Goal: Task Accomplishment & Management: Manage account settings

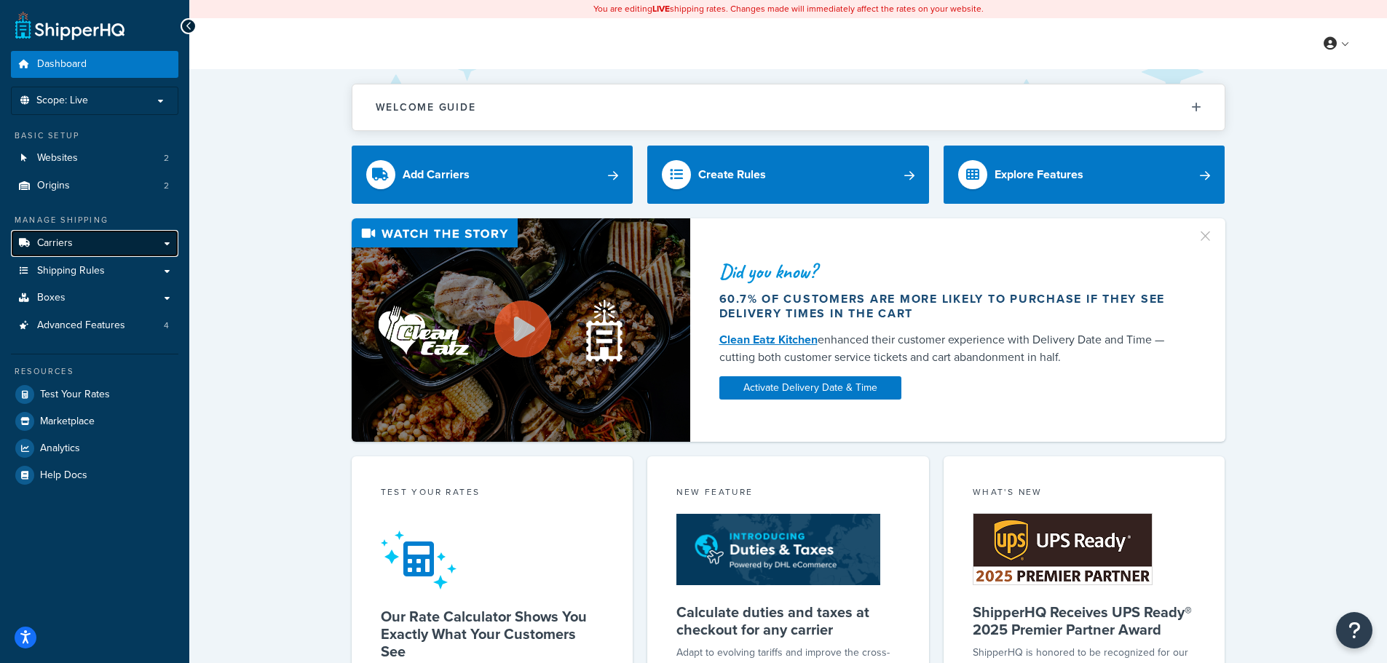
click at [43, 237] on span "Carriers" at bounding box center [55, 243] width 36 height 12
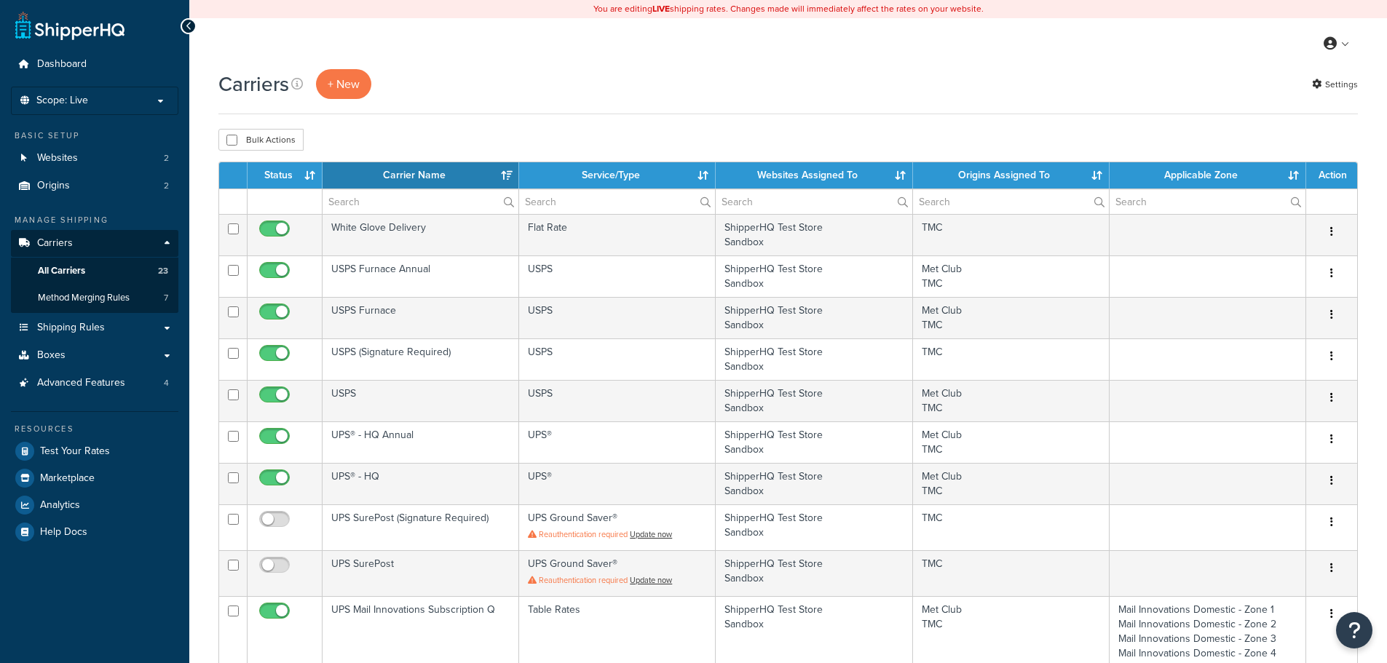
select select "15"
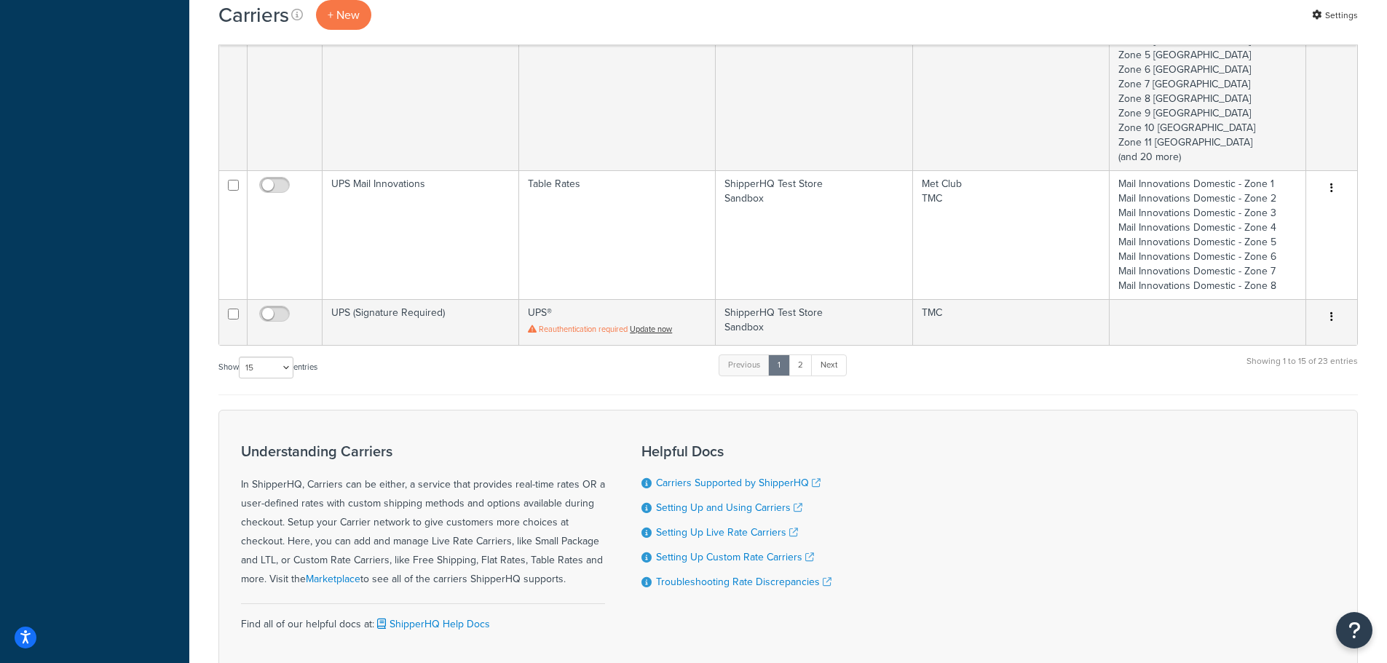
scroll to position [1092, 0]
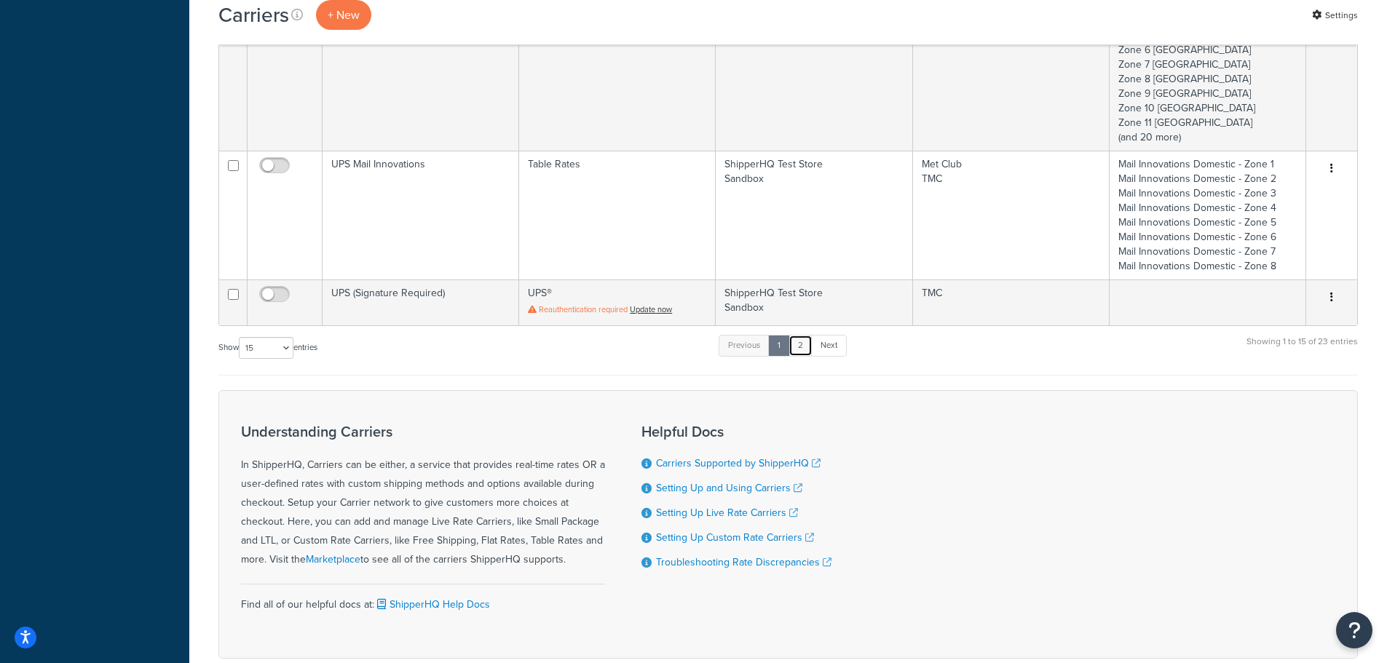
click at [804, 350] on link "2" at bounding box center [800, 346] width 24 height 22
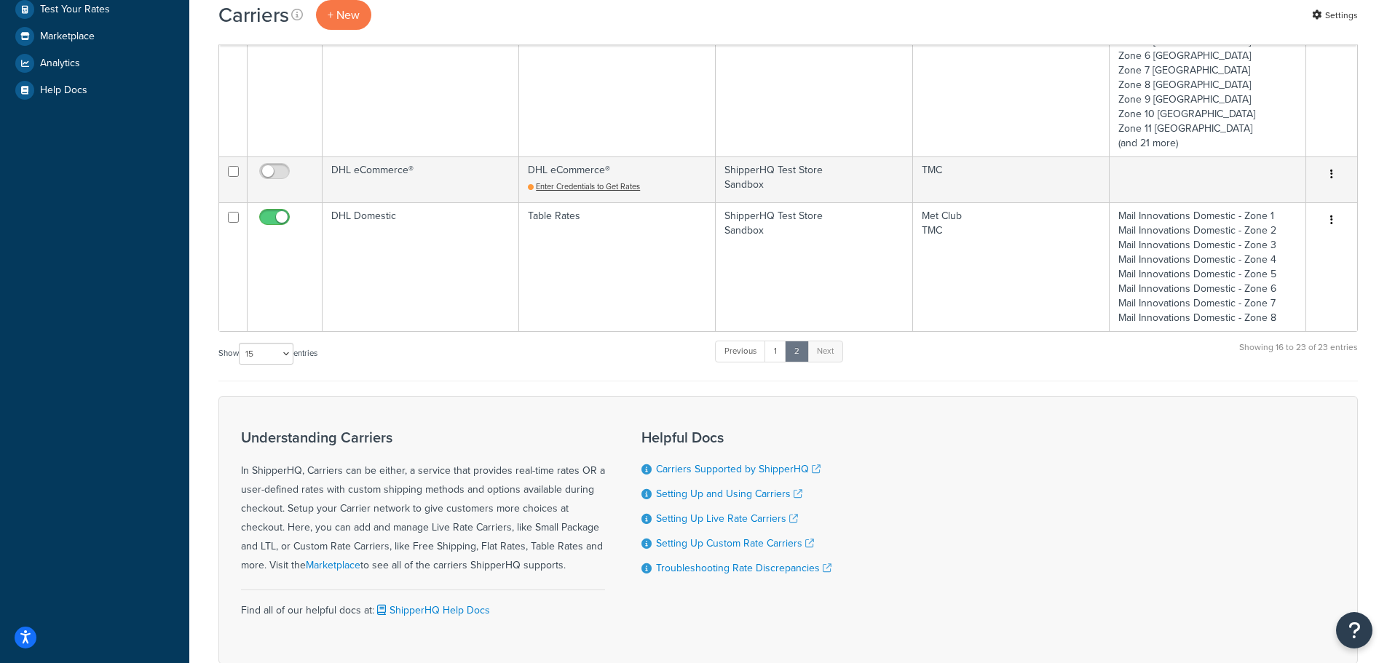
scroll to position [313, 0]
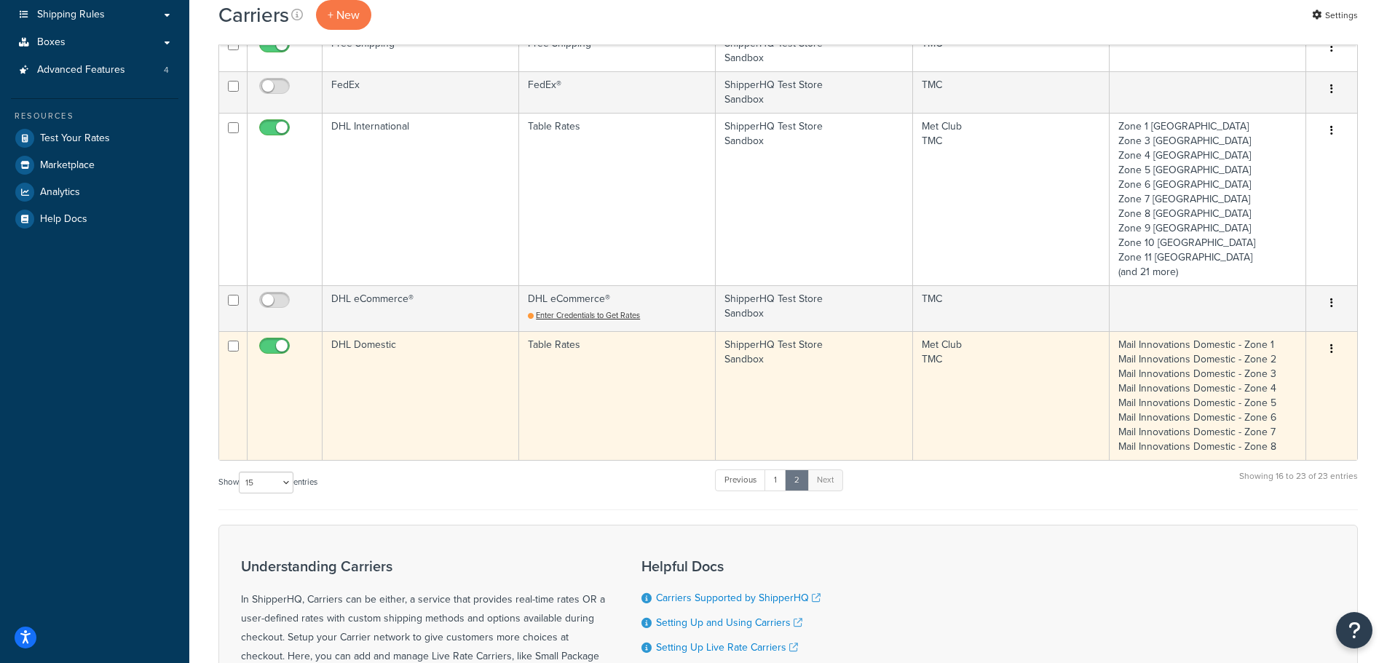
click at [1332, 345] on icon "button" at bounding box center [1331, 349] width 3 height 10
click at [1236, 375] on link "Edit" at bounding box center [1272, 379] width 115 height 30
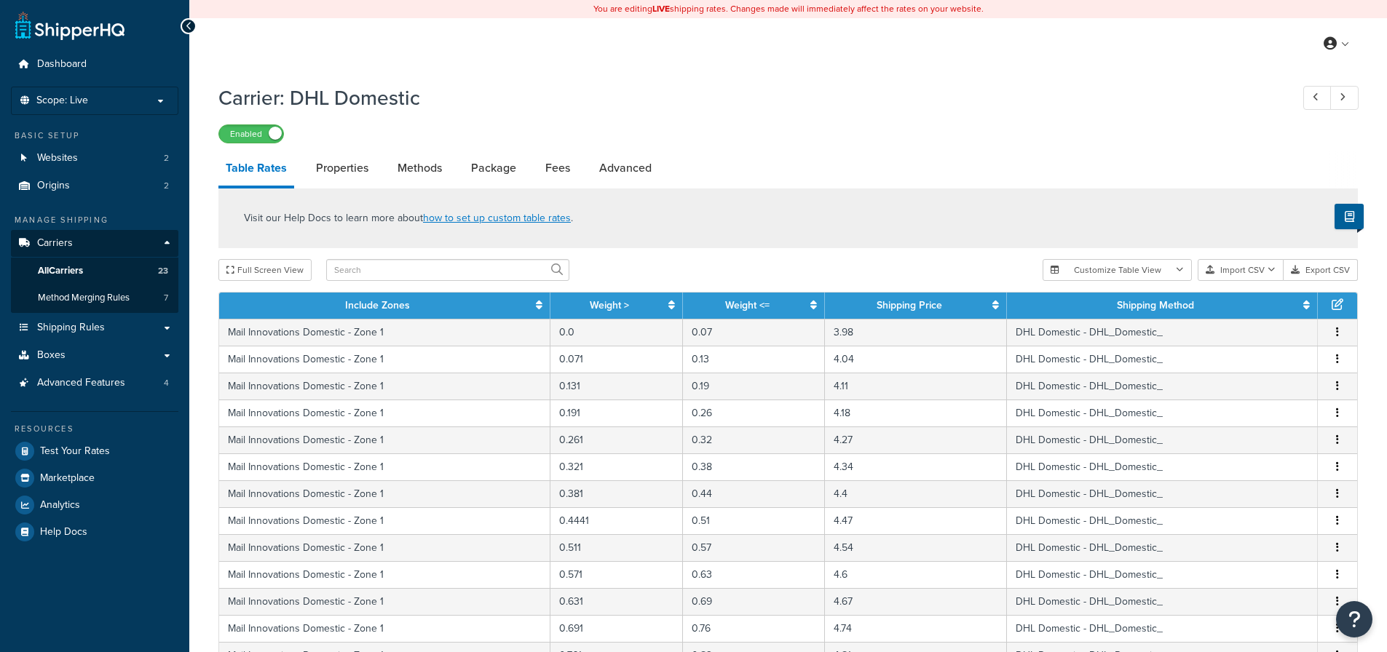
select select "25"
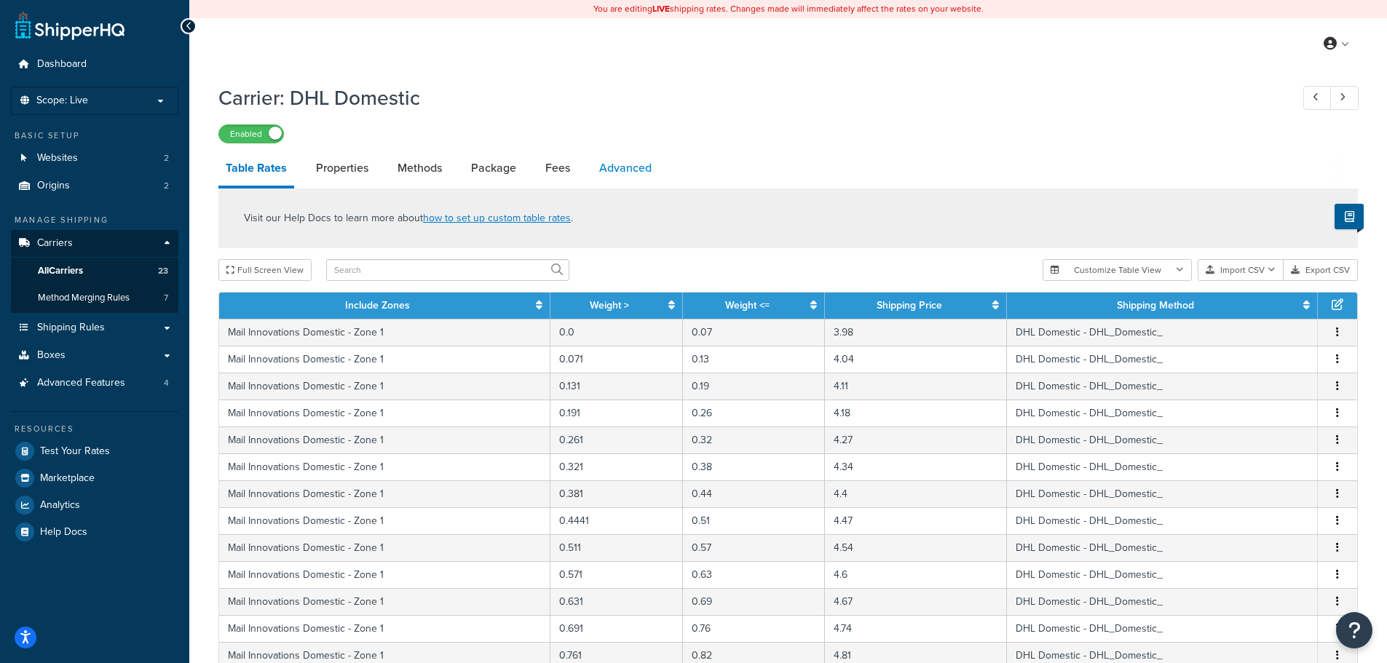
click at [608, 172] on link "Advanced" at bounding box center [625, 168] width 67 height 35
select select "false"
select select "residential"
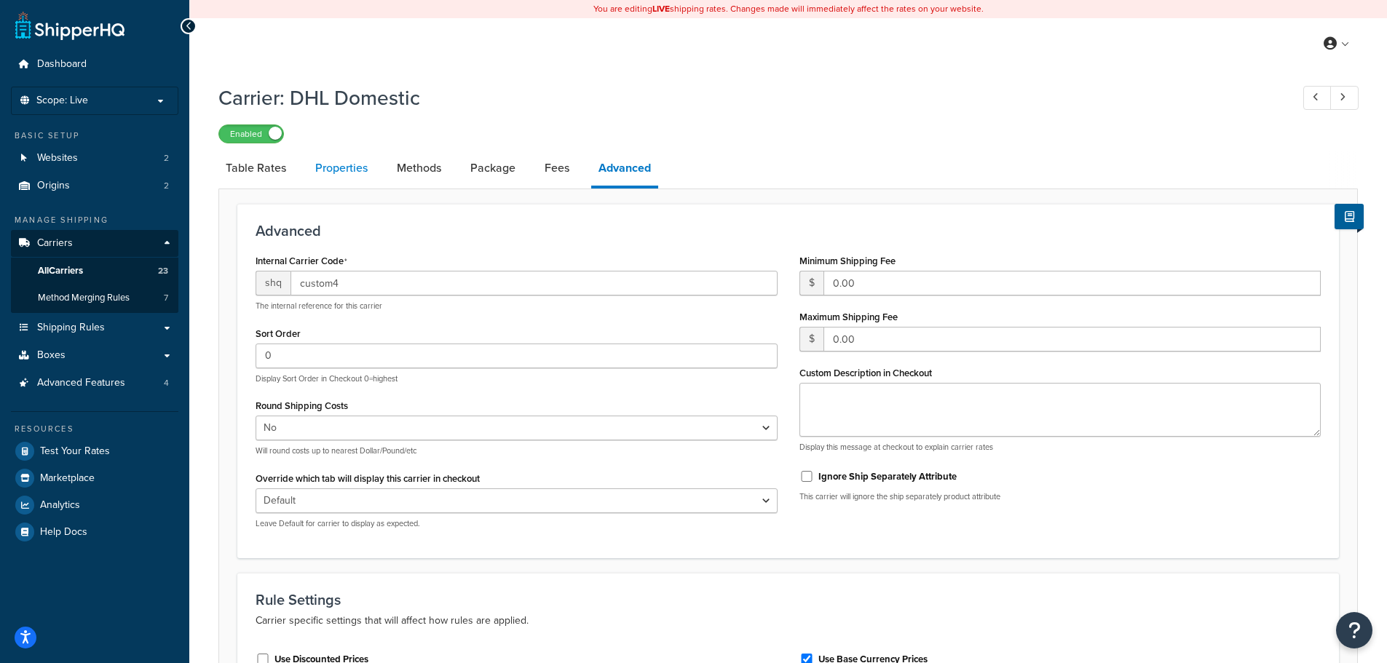
click at [344, 164] on link "Properties" at bounding box center [341, 168] width 67 height 35
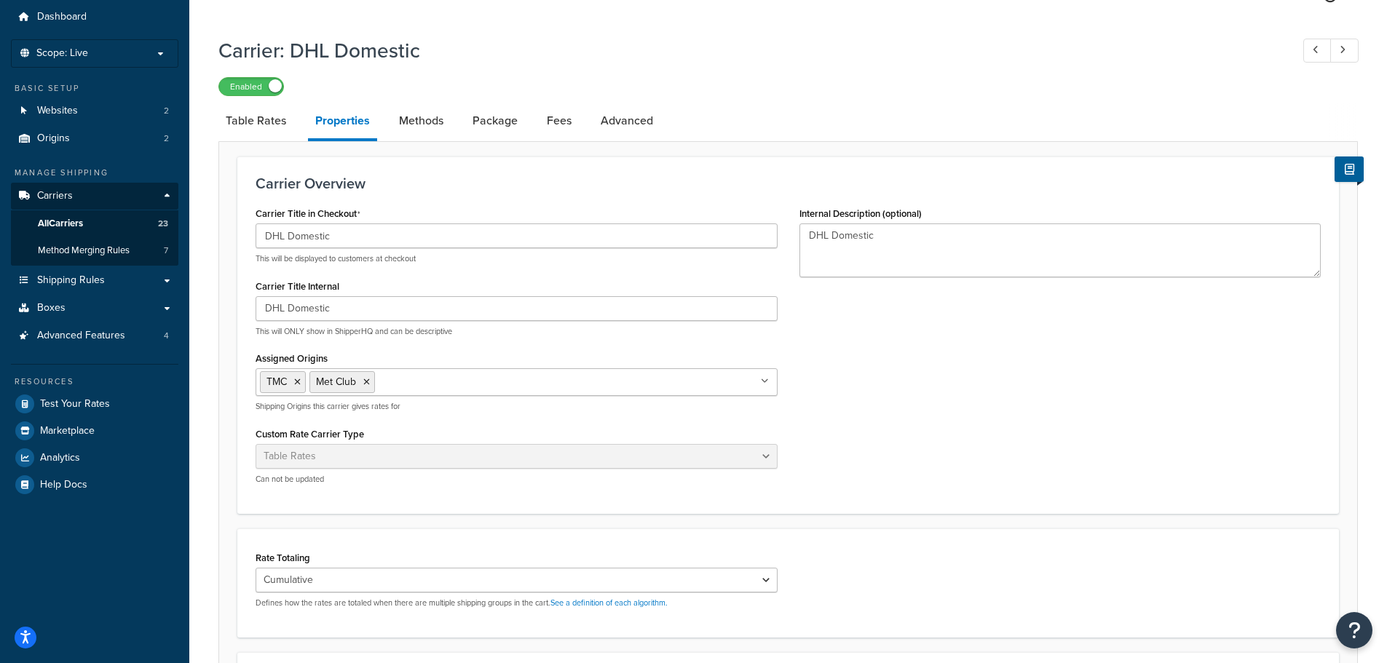
scroll to position [36, 0]
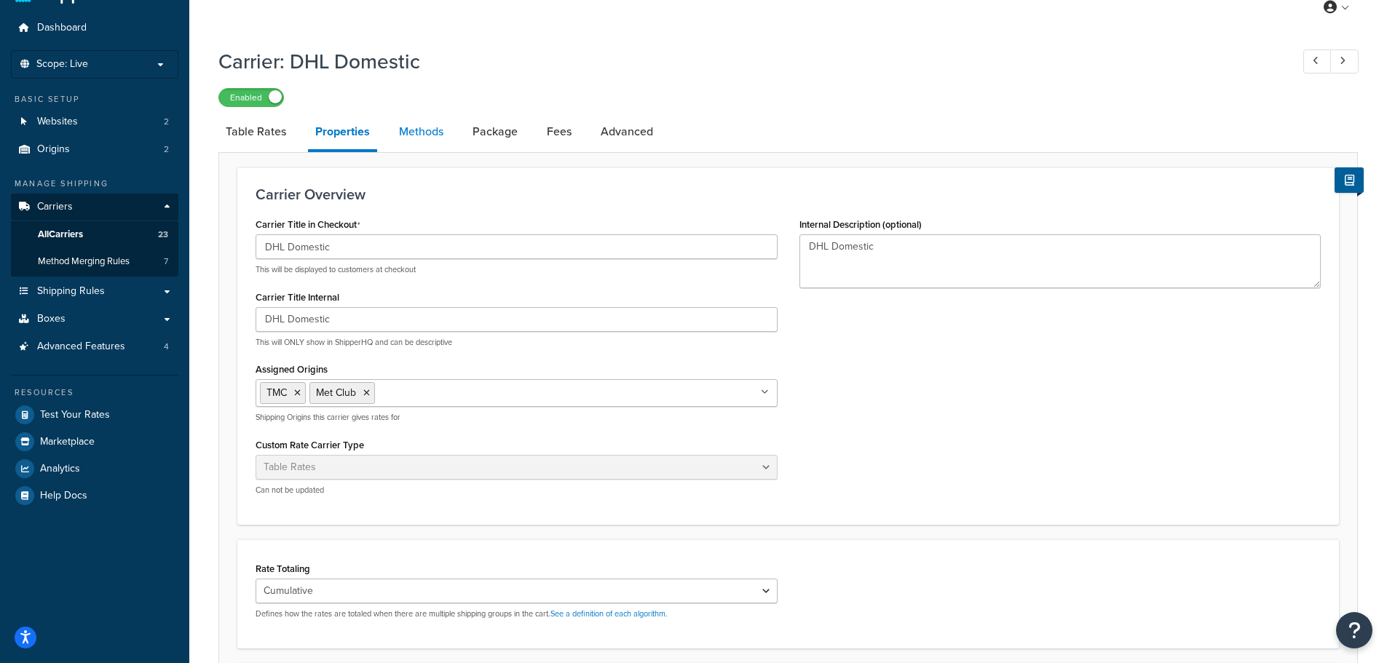
click at [403, 141] on link "Methods" at bounding box center [421, 131] width 59 height 35
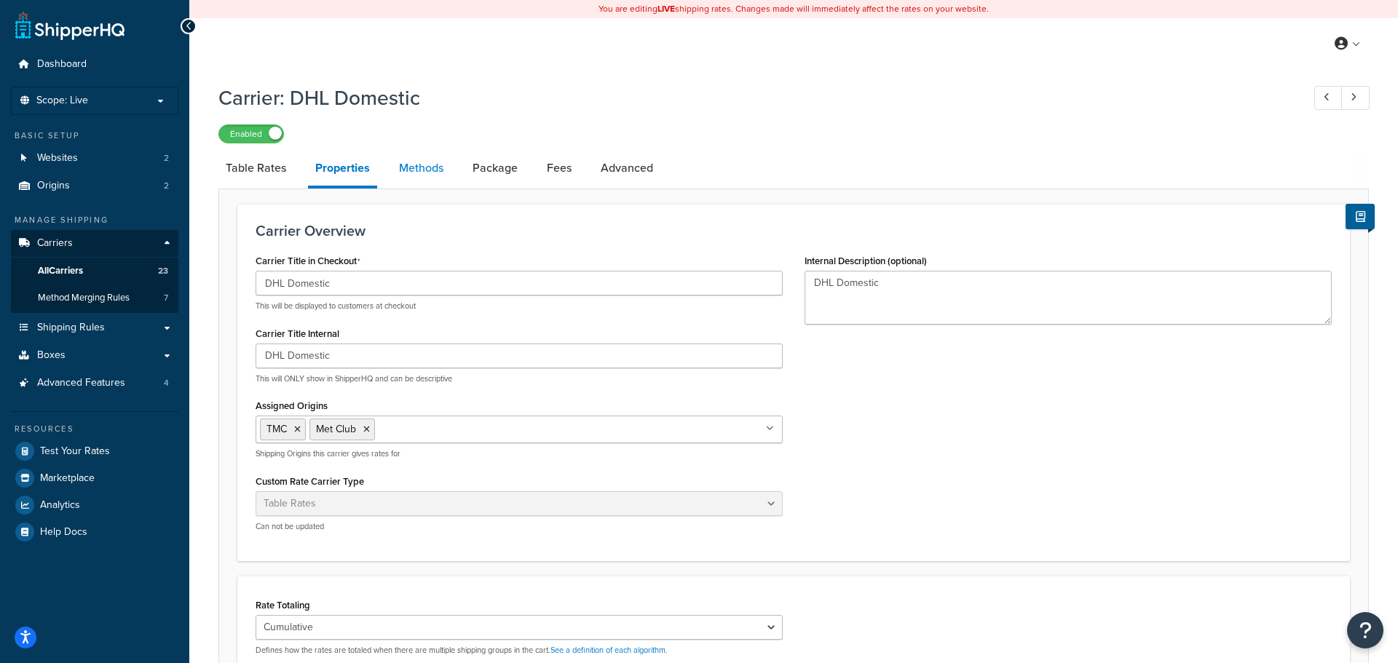
select select "25"
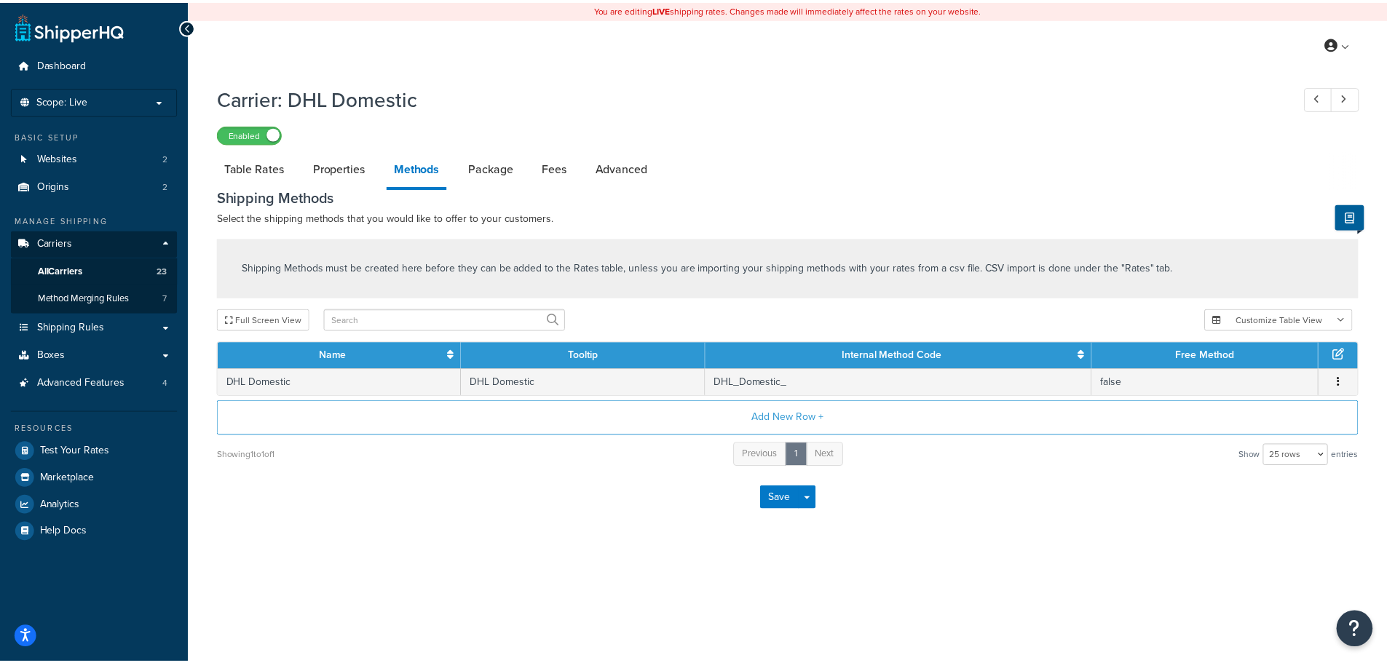
scroll to position [36, 0]
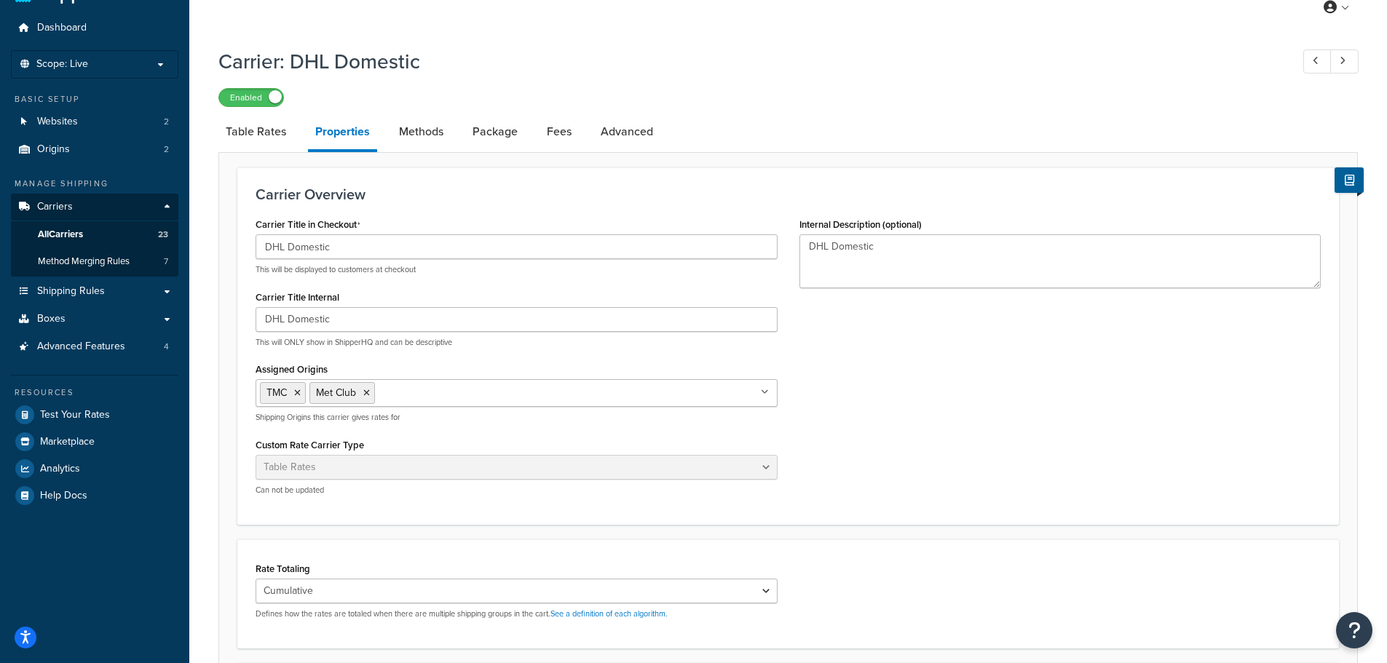
select select "false"
select select "residential"
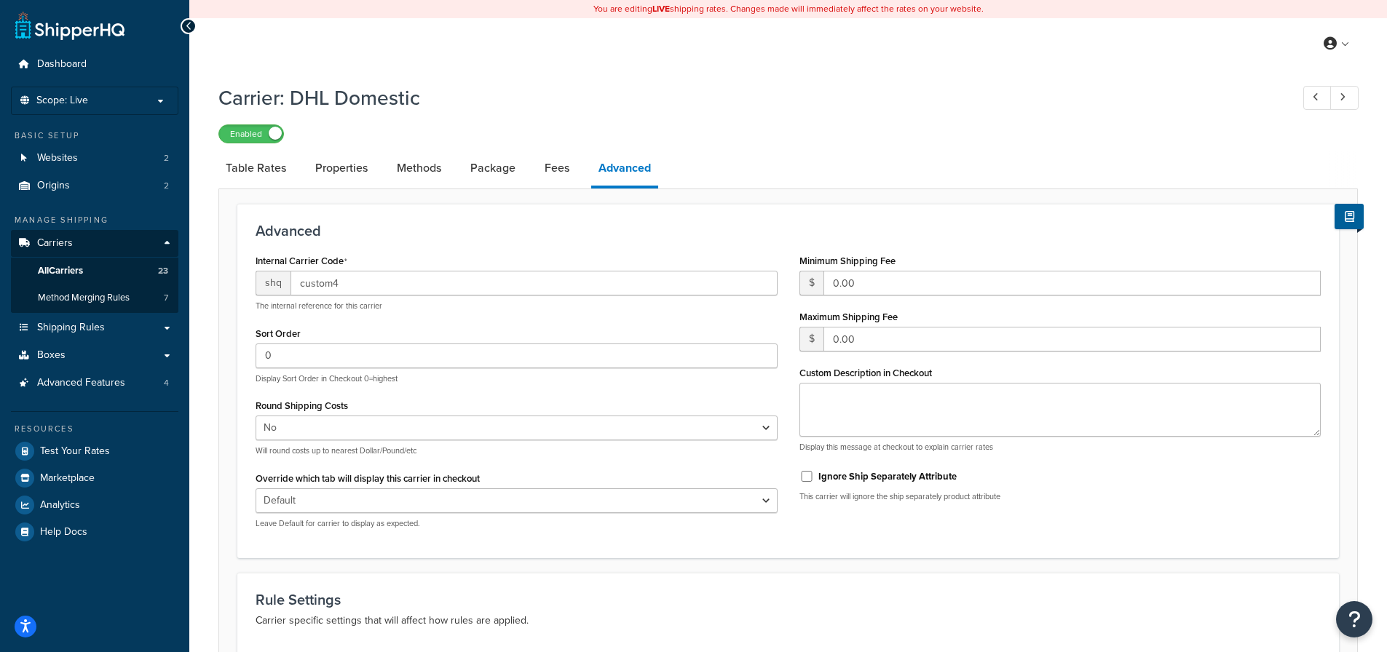
select select "25"
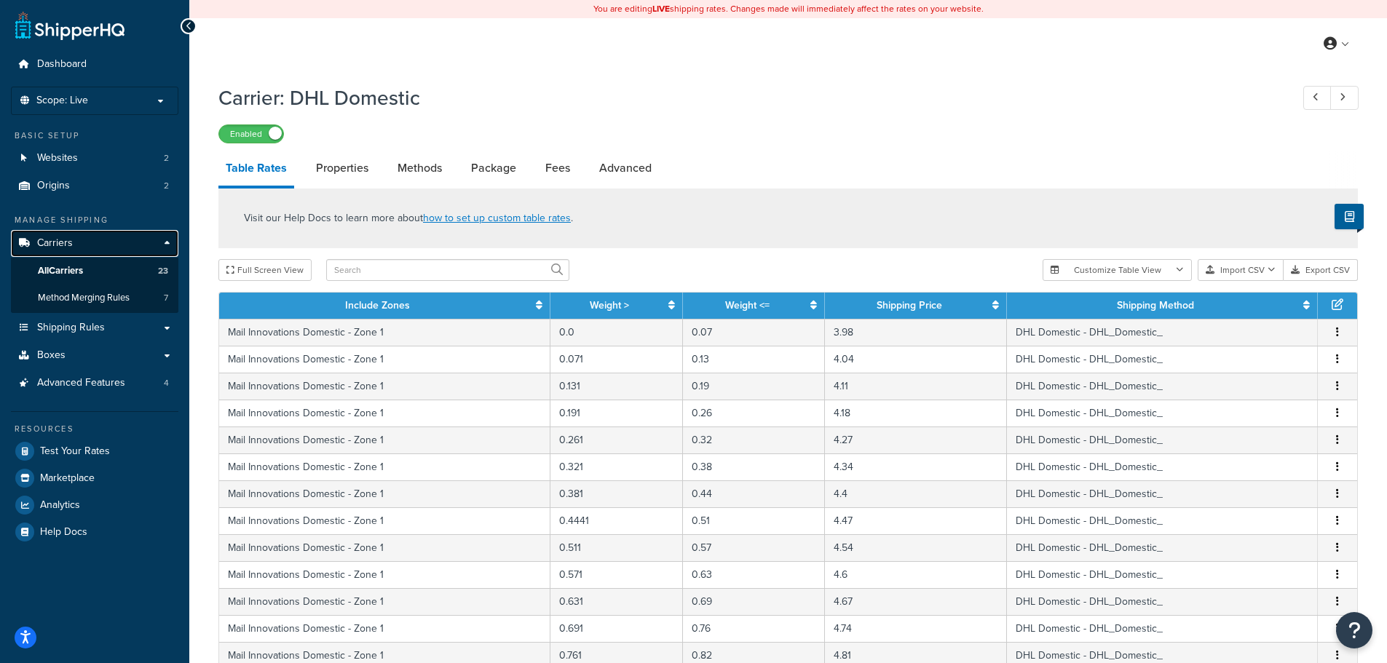
click at [66, 237] on span "Carriers" at bounding box center [55, 243] width 36 height 12
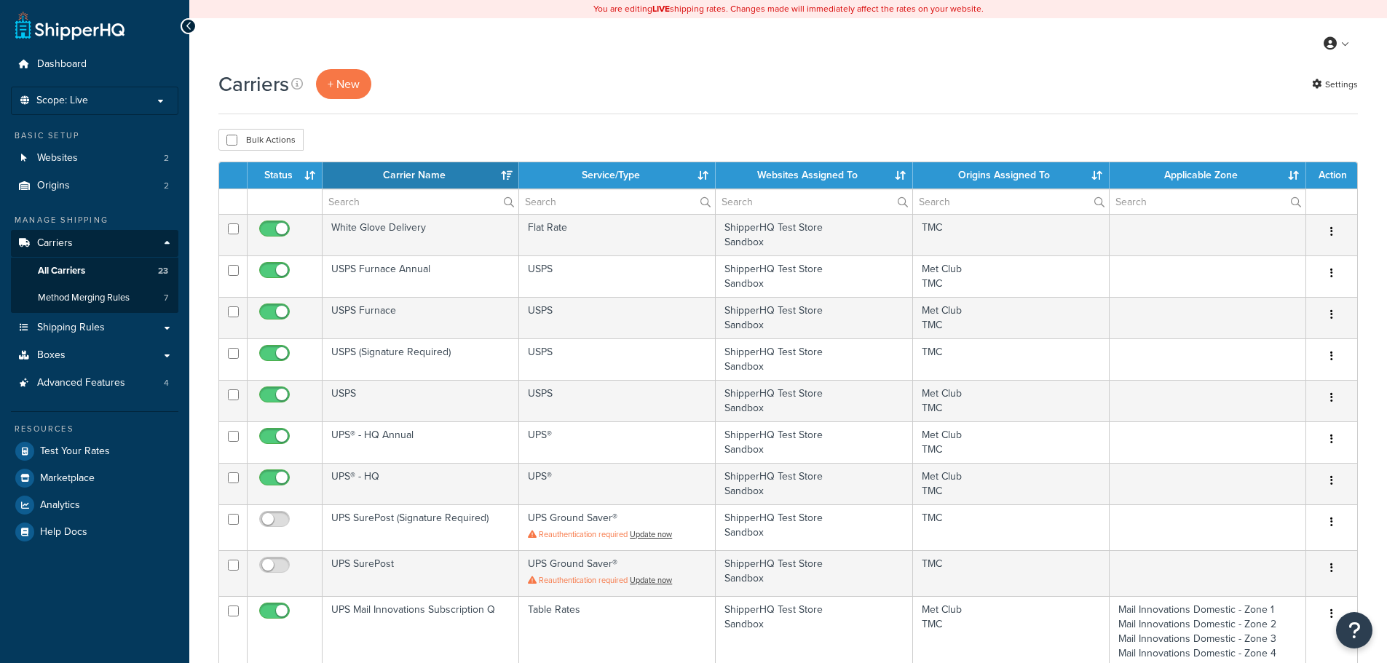
select select "15"
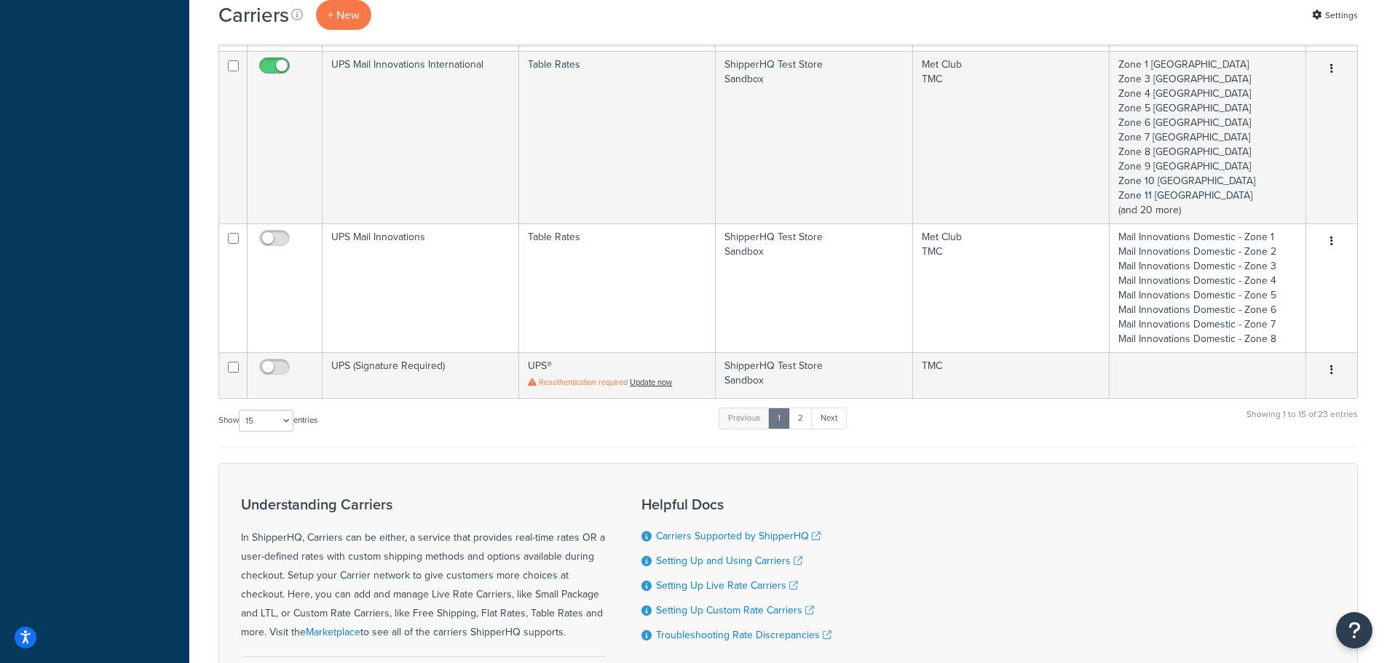
scroll to position [1176, 0]
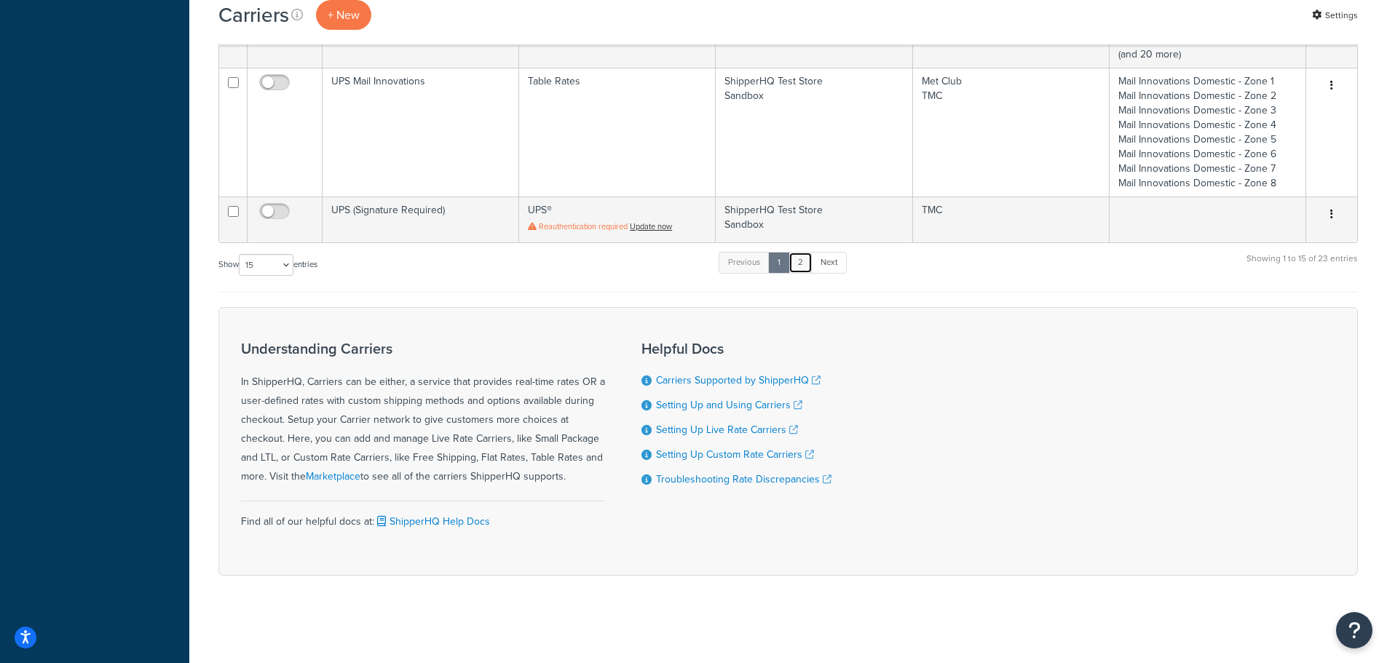
click at [802, 257] on link "2" at bounding box center [800, 263] width 24 height 22
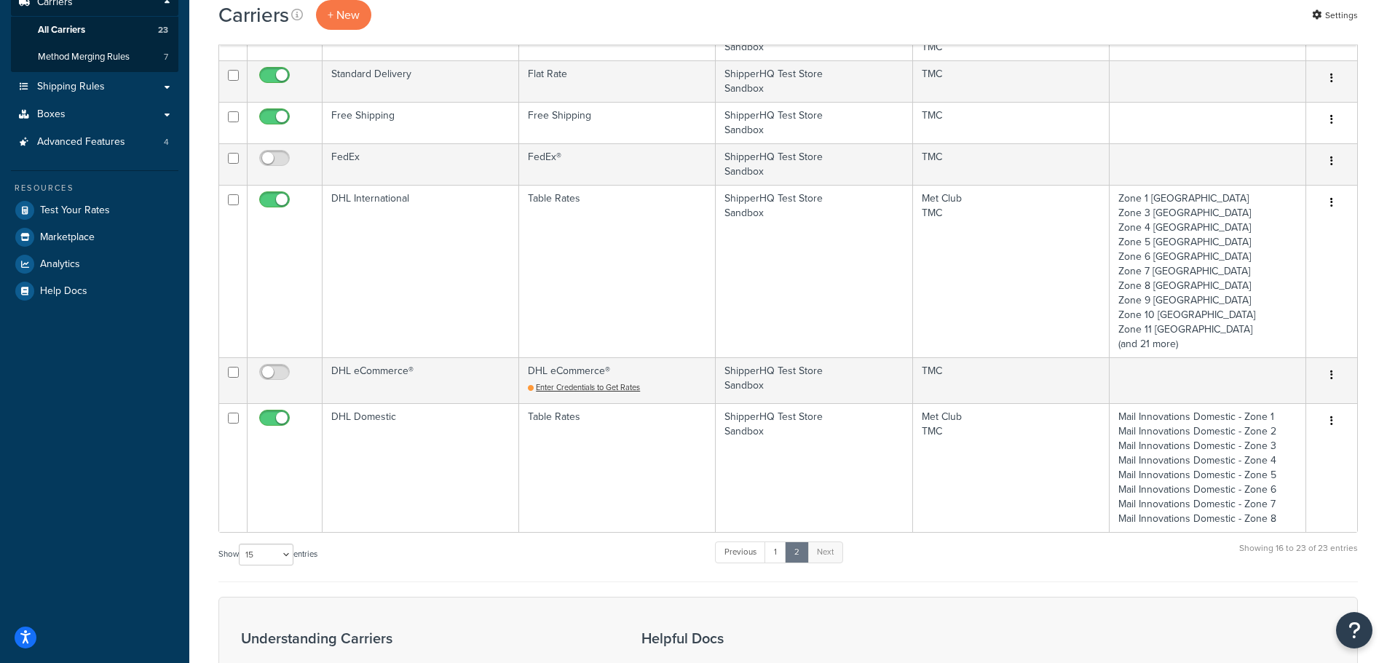
scroll to position [240, 0]
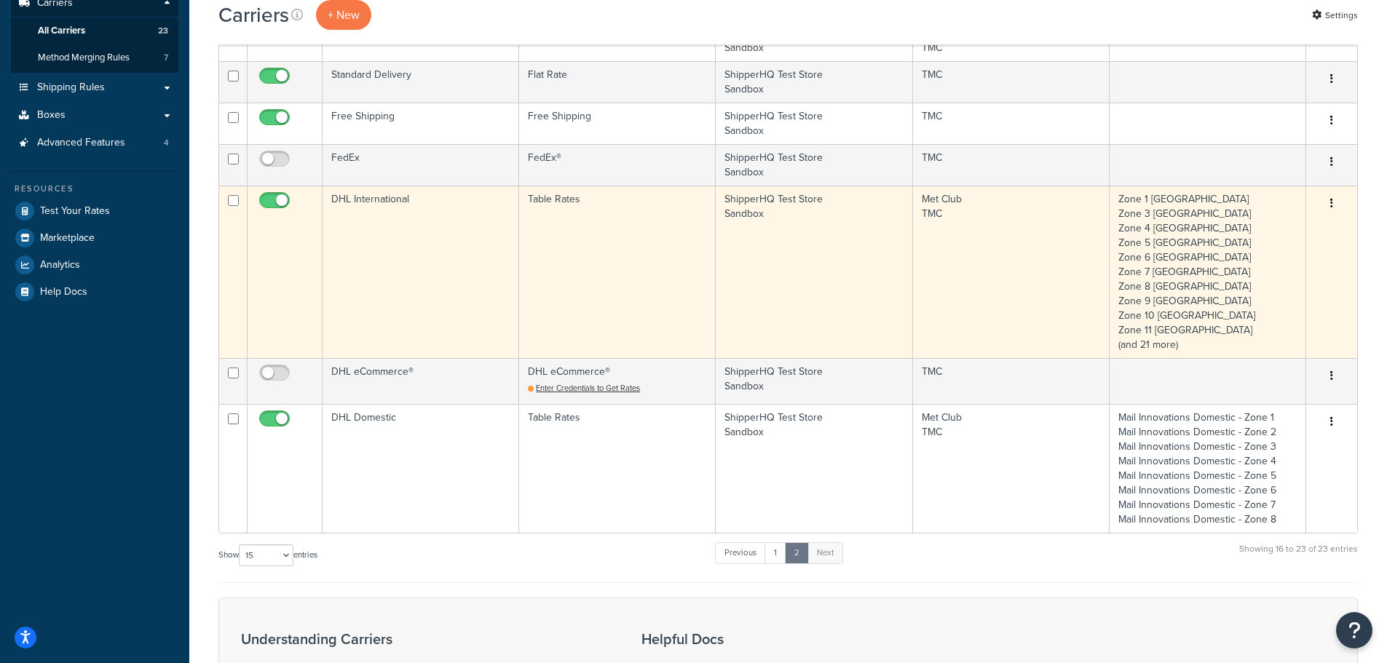
click at [1323, 201] on button "button" at bounding box center [1331, 203] width 20 height 23
click at [1271, 222] on link "Edit" at bounding box center [1272, 233] width 115 height 30
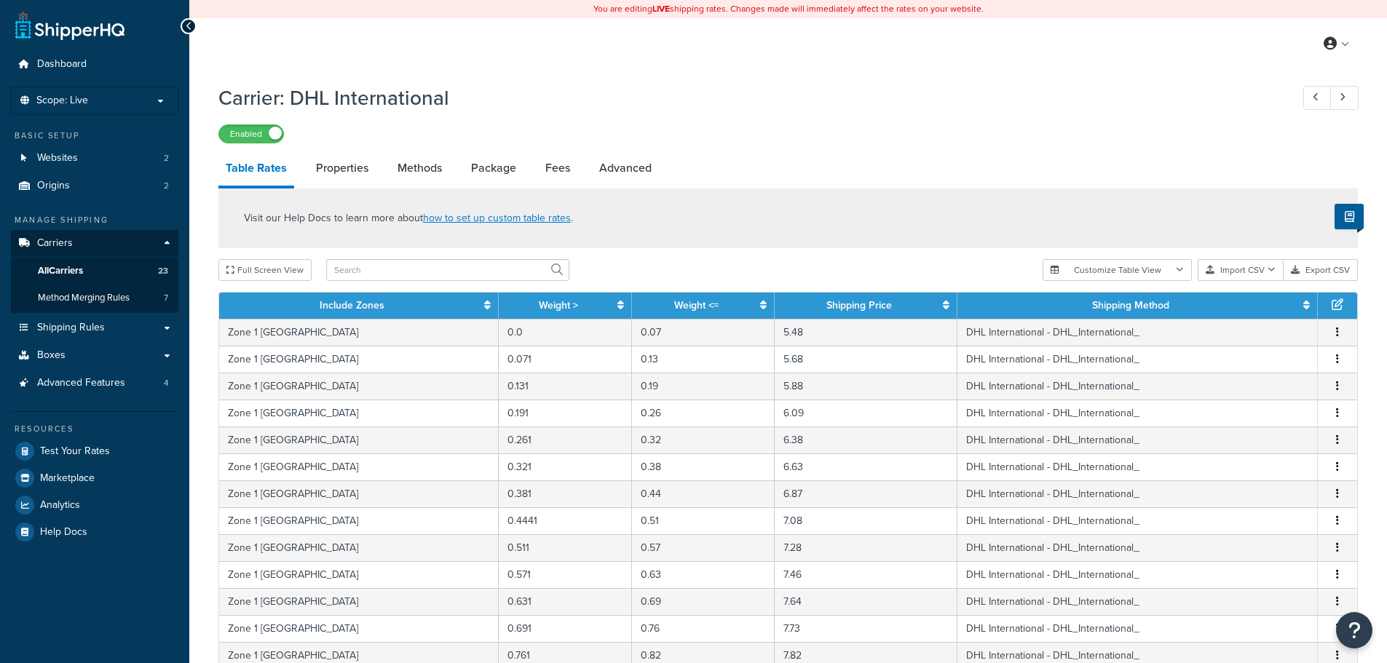
select select "25"
click at [339, 162] on link "Properties" at bounding box center [342, 168] width 67 height 35
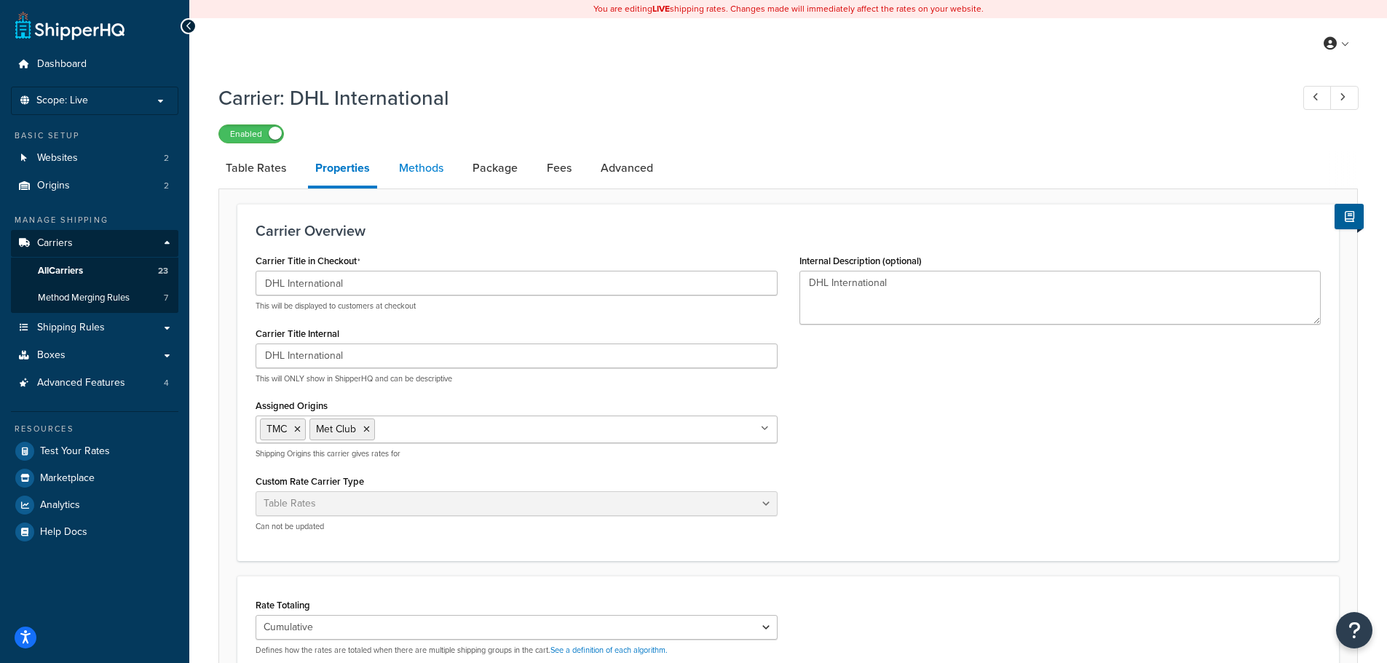
click at [405, 168] on link "Methods" at bounding box center [421, 168] width 59 height 35
select select "25"
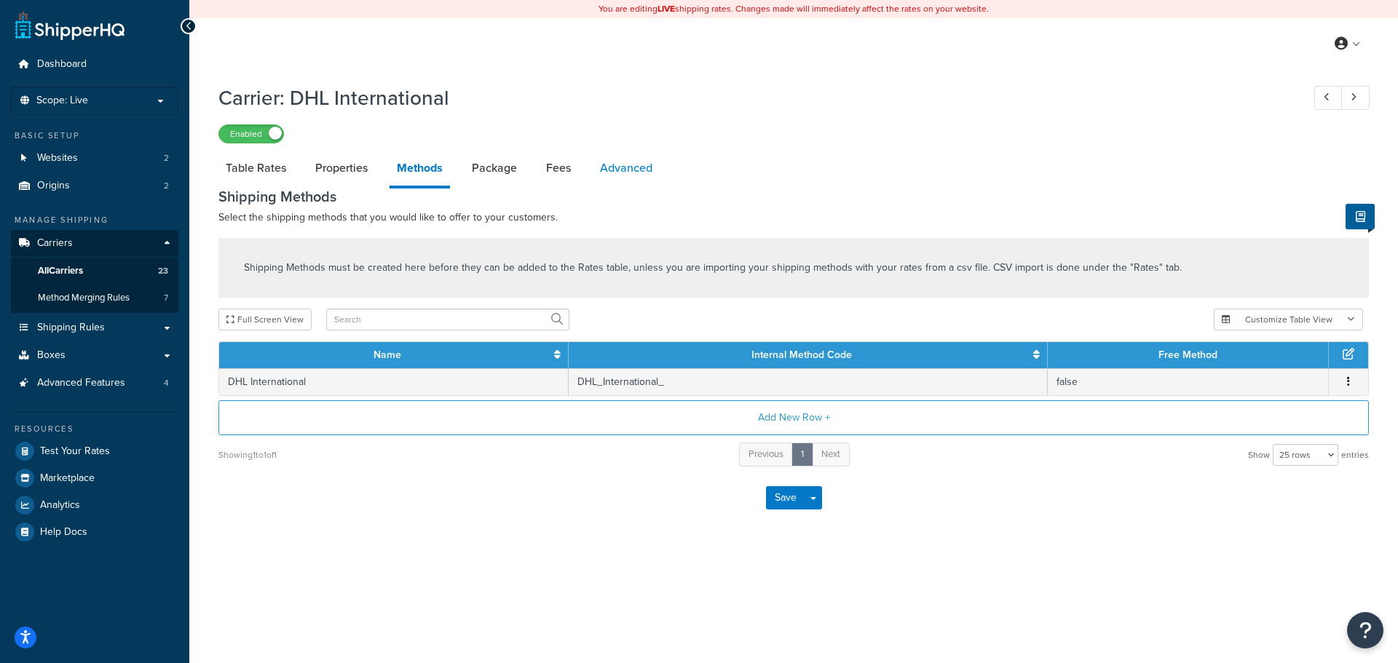
click at [638, 173] on link "Advanced" at bounding box center [626, 168] width 67 height 35
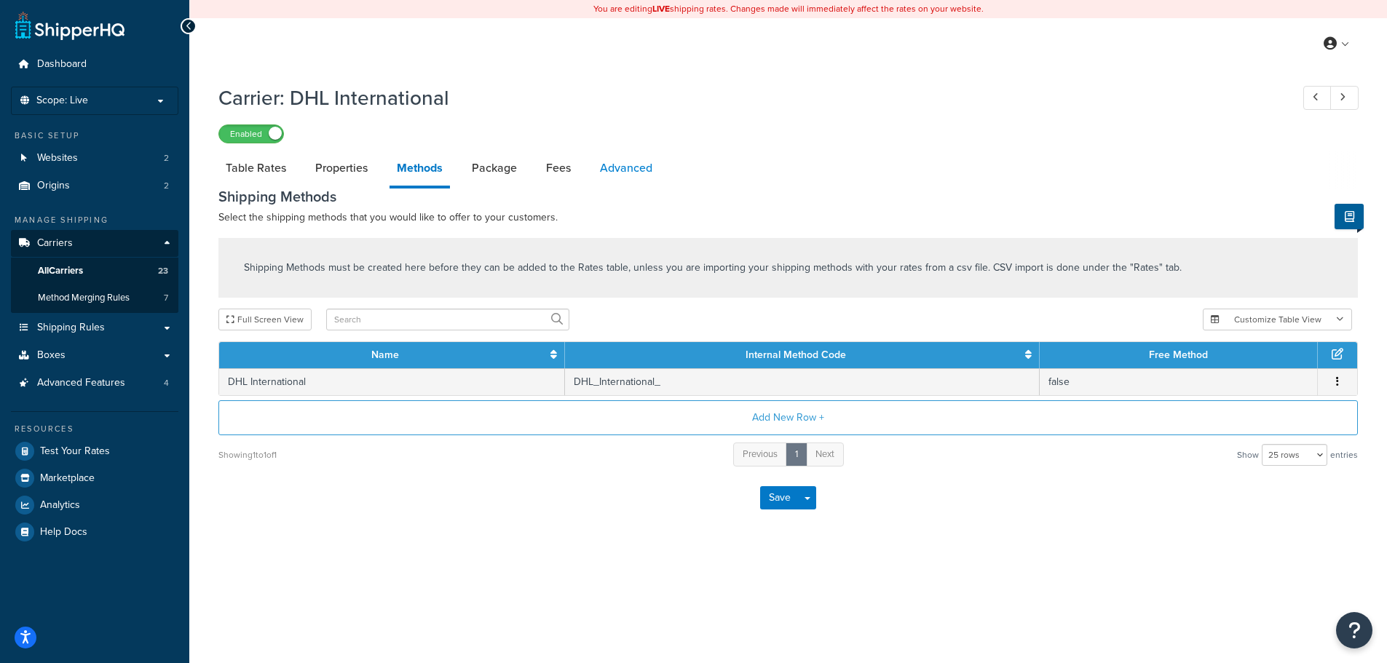
select select "false"
